Goal: Find specific page/section: Find specific page/section

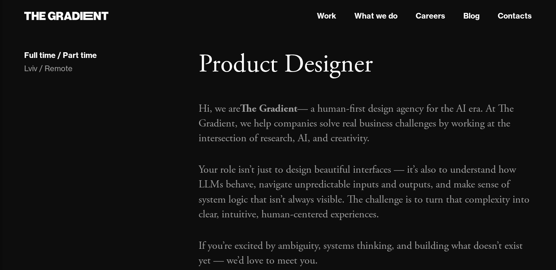
scroll to position [19, 0]
click at [309, 109] on p "Hi, we are The Gradient — a human-first design agency for the AI era. At The Gr…" at bounding box center [365, 124] width 333 height 45
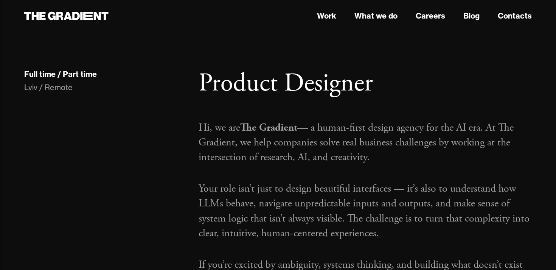
scroll to position [14, 0]
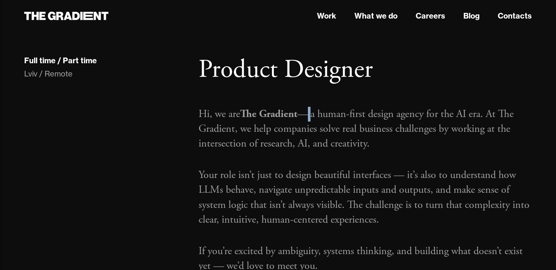
drag, startPoint x: 304, startPoint y: 113, endPoint x: 315, endPoint y: 115, distance: 11.5
click at [315, 115] on p "Hi, we are The Gradient — a human-first design agency for the AI era. At The Gr…" at bounding box center [365, 129] width 333 height 45
click at [355, 135] on p "Hi, we are The Gradient — a human-first design agency for the AI era. At The Gr…" at bounding box center [365, 129] width 333 height 45
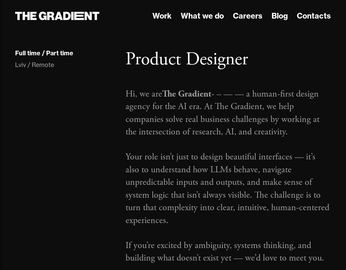
click at [224, 96] on p "Hi, we are The Gradient - – — — a human-first design agency for the AI era. At …" at bounding box center [228, 113] width 205 height 51
click at [220, 97] on p "Hi, we are The Gradient - – — — a human-first design agency for the AI era. At …" at bounding box center [228, 113] width 205 height 51
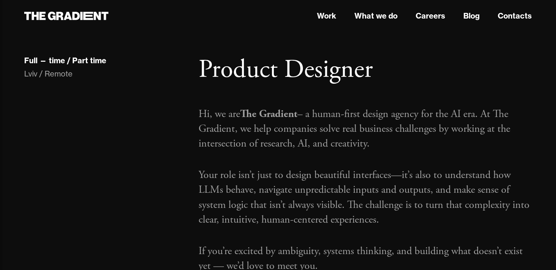
click at [335, 128] on p "Hi, we are The Gradient – a human-first design agency for the AI era. At The Gr…" at bounding box center [365, 129] width 333 height 45
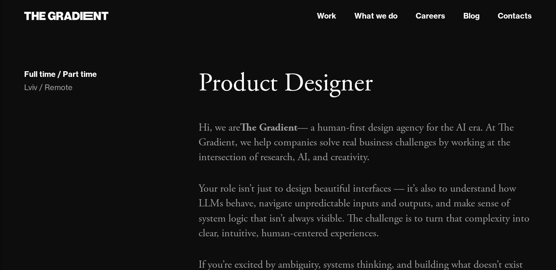
scroll to position [14, 0]
